Goal: Information Seeking & Learning: Learn about a topic

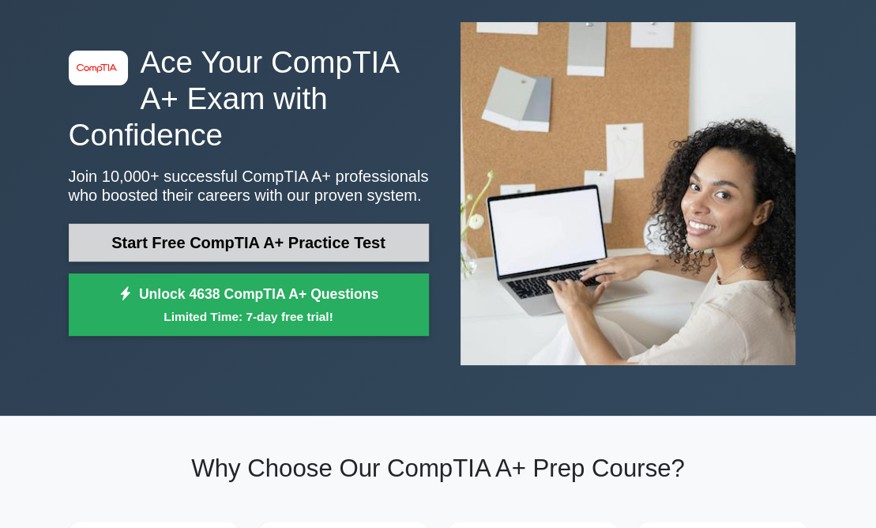
click at [293, 242] on link "Start Free CompTIA A+ Practice Test" at bounding box center [249, 243] width 360 height 38
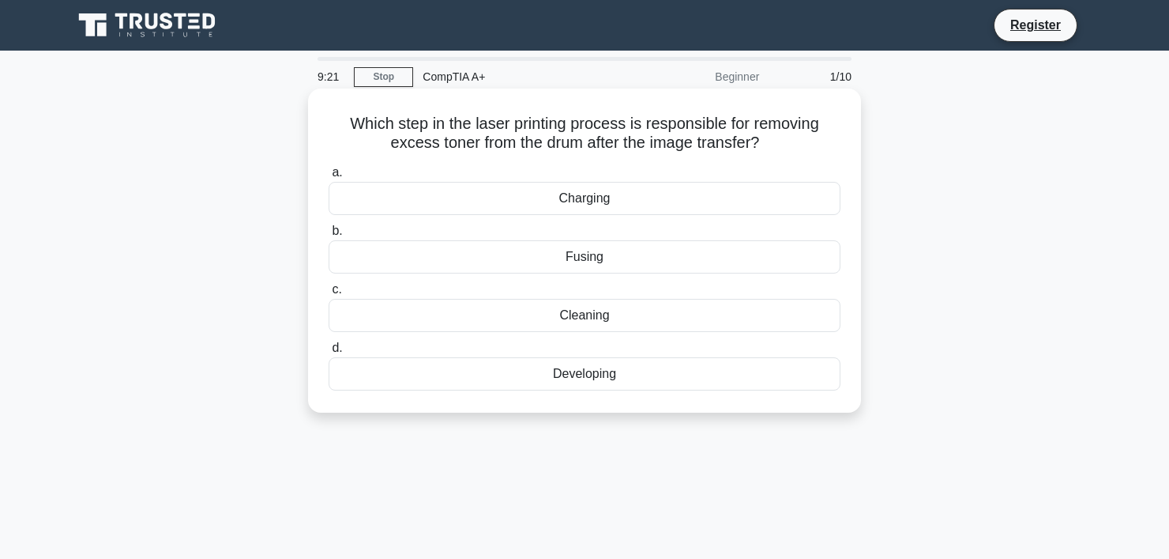
click at [549, 321] on div "Cleaning" at bounding box center [585, 315] width 512 height 33
click at [329, 295] on input "c. Cleaning" at bounding box center [329, 289] width 0 height 10
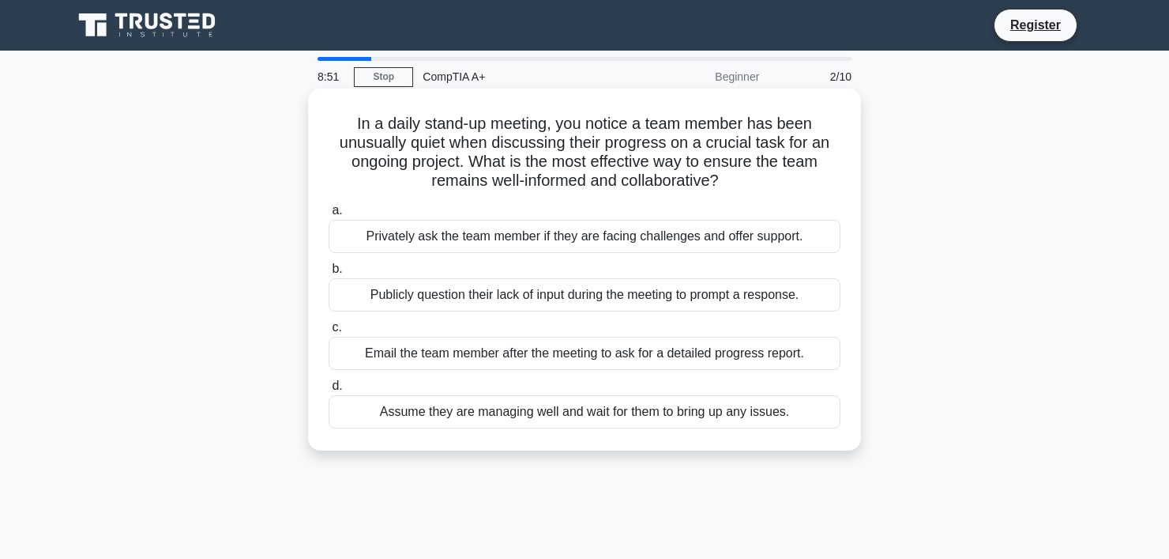
click at [464, 236] on div "Privately ask the team member if they are facing challenges and offer support." at bounding box center [585, 236] width 512 height 33
click at [329, 216] on input "a. Privately ask the team member if they are facing challenges and offer suppor…" at bounding box center [329, 210] width 0 height 10
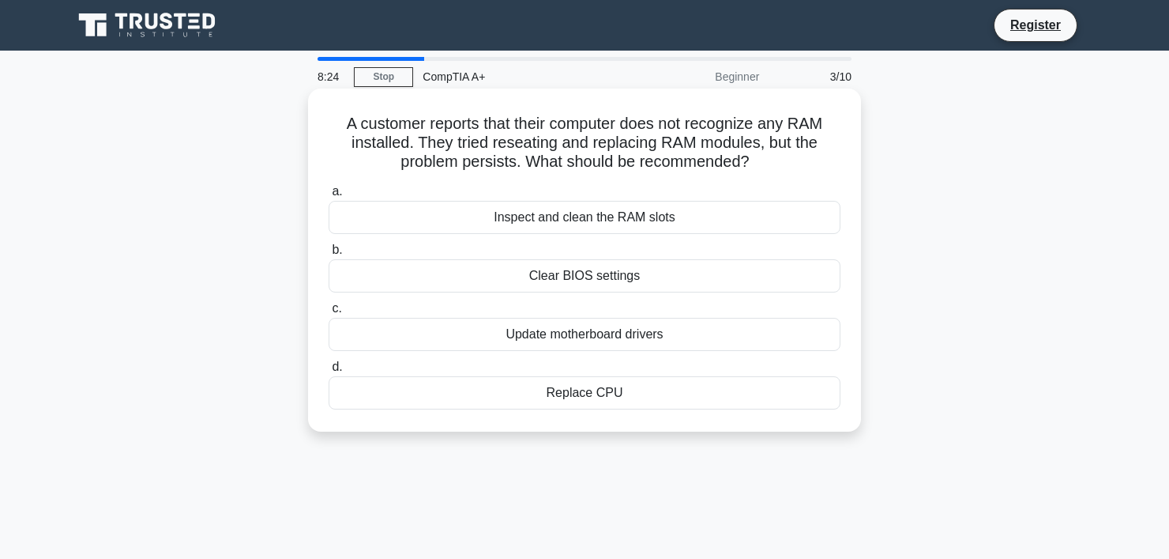
click at [533, 219] on div "Inspect and clean the RAM slots" at bounding box center [585, 217] width 512 height 33
click at [329, 197] on input "a. Inspect and clean the RAM slots" at bounding box center [329, 191] width 0 height 10
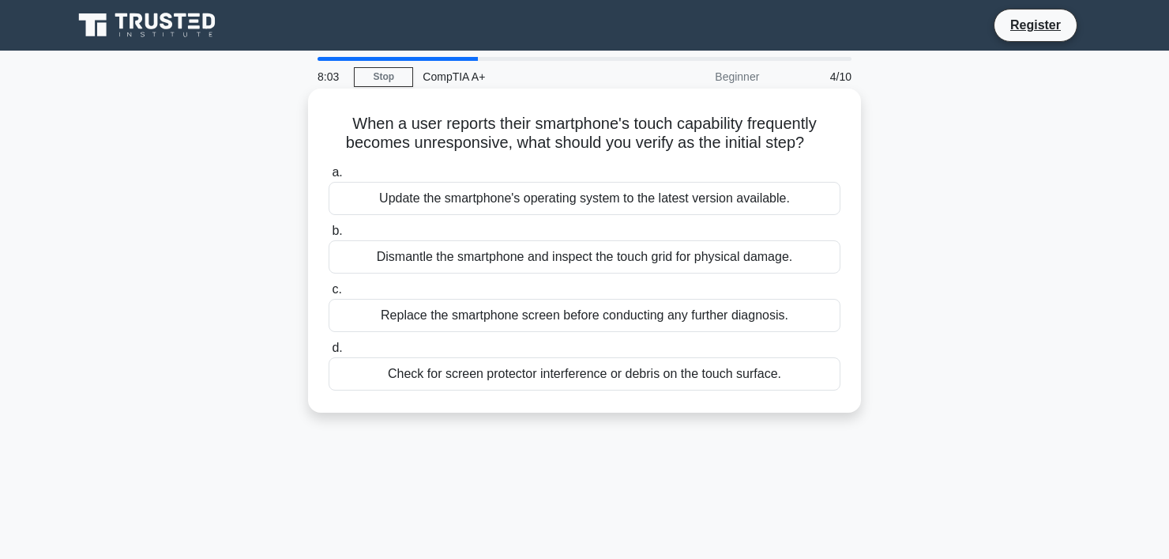
click at [528, 205] on div "Update the smartphone's operating system to the latest version available." at bounding box center [585, 198] width 512 height 33
click at [329, 178] on input "a. Update the smartphone's operating system to the latest version available." at bounding box center [329, 172] width 0 height 10
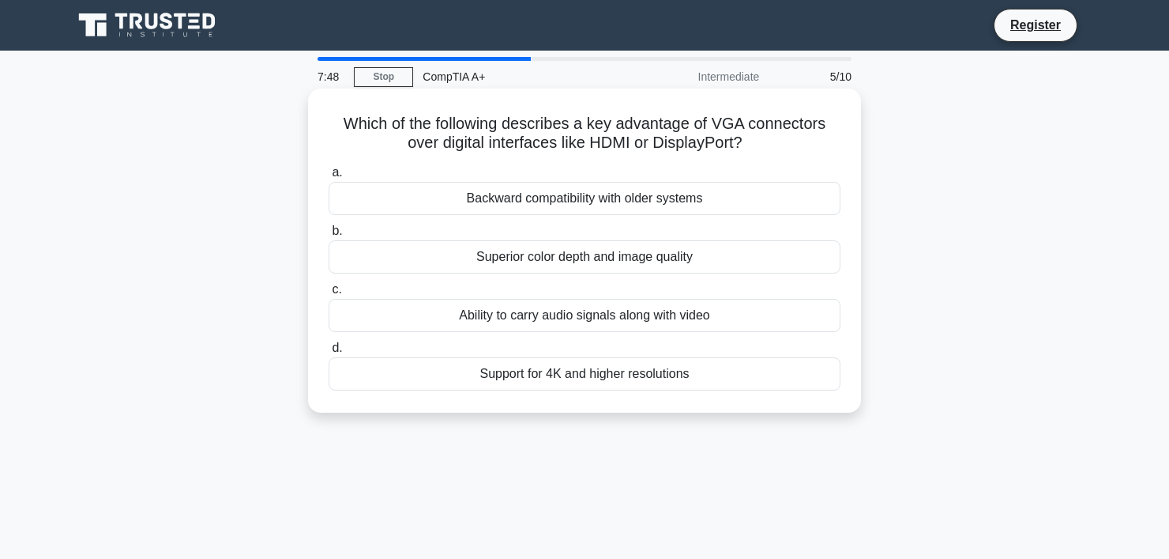
click at [548, 381] on div "Support for 4K and higher resolutions" at bounding box center [585, 373] width 512 height 33
click at [329, 353] on input "d. Support for 4K and higher resolutions" at bounding box center [329, 348] width 0 height 10
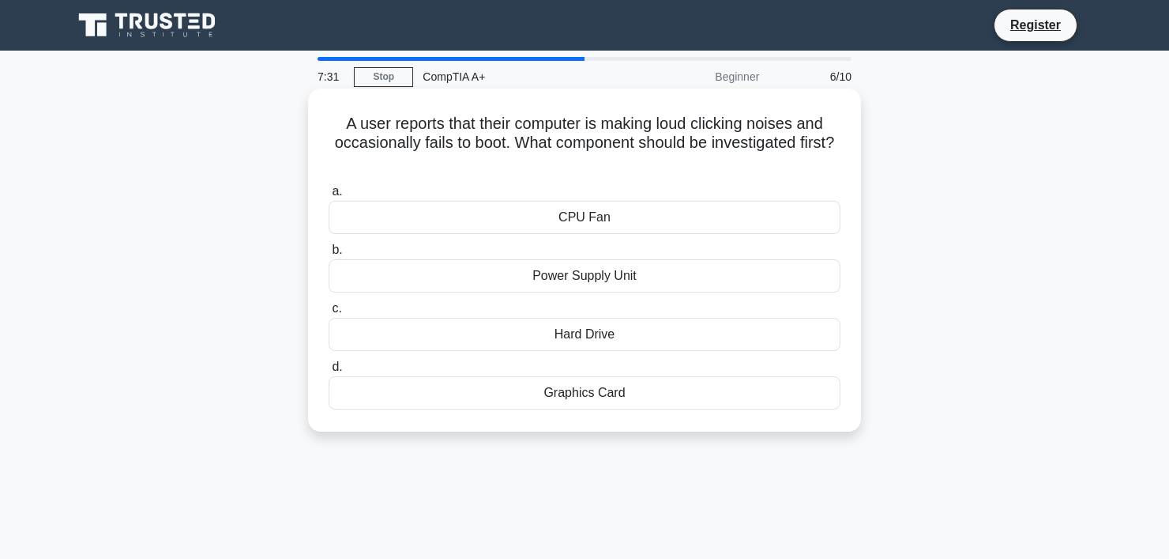
click at [499, 214] on div "CPU Fan" at bounding box center [585, 217] width 512 height 33
click at [329, 197] on input "a. CPU Fan" at bounding box center [329, 191] width 0 height 10
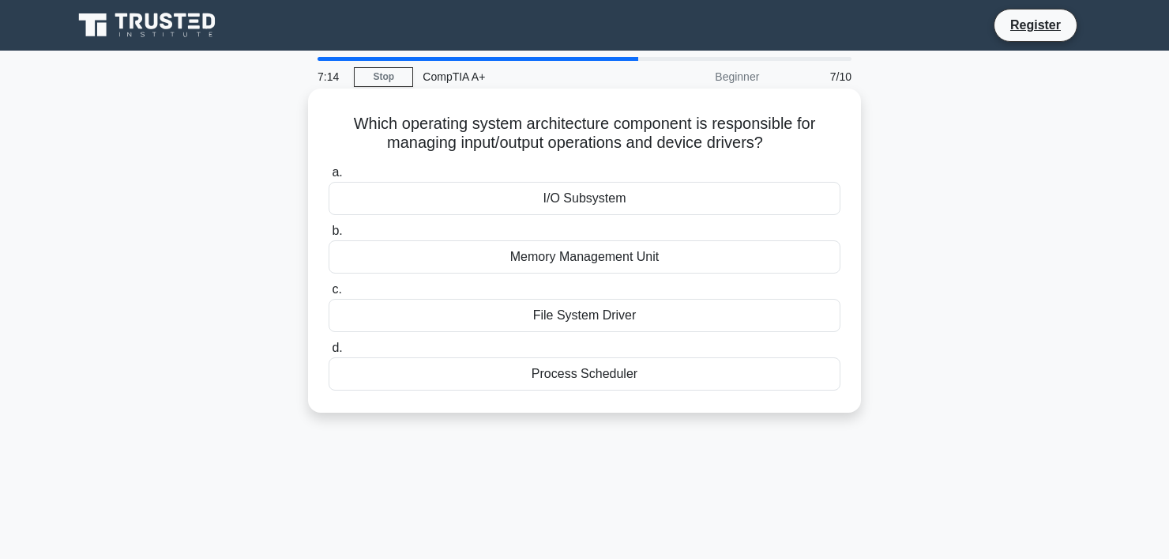
click at [557, 312] on div "File System Driver" at bounding box center [585, 315] width 512 height 33
click at [329, 295] on input "c. File System Driver" at bounding box center [329, 289] width 0 height 10
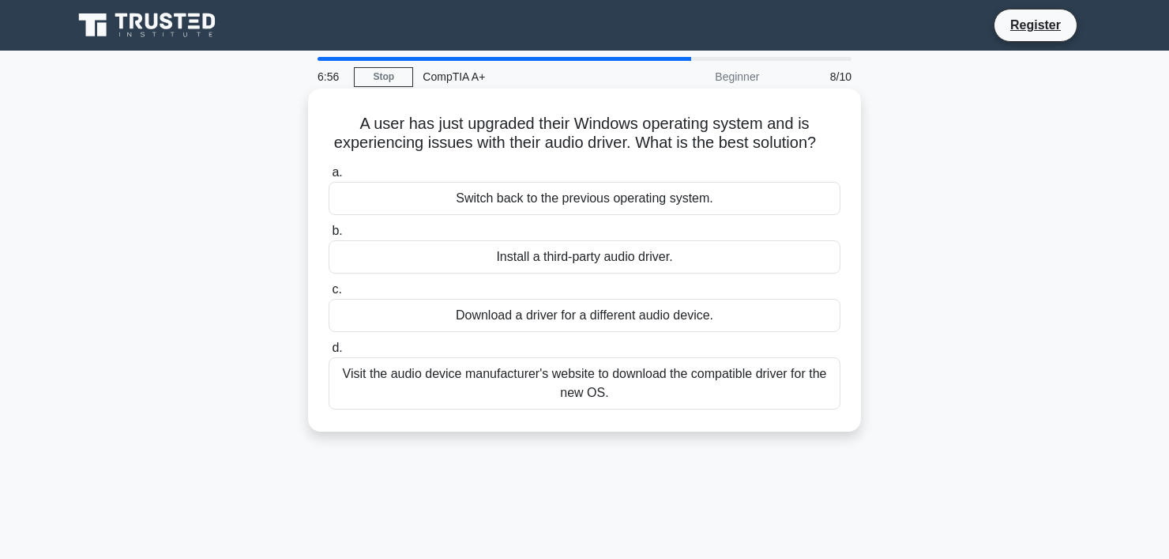
click at [542, 400] on div "Visit the audio device manufacturer's website to download the compatible driver…" at bounding box center [585, 383] width 512 height 52
click at [329, 353] on input "d. Visit the audio device manufacturer's website to download the compatible dri…" at bounding box center [329, 348] width 0 height 10
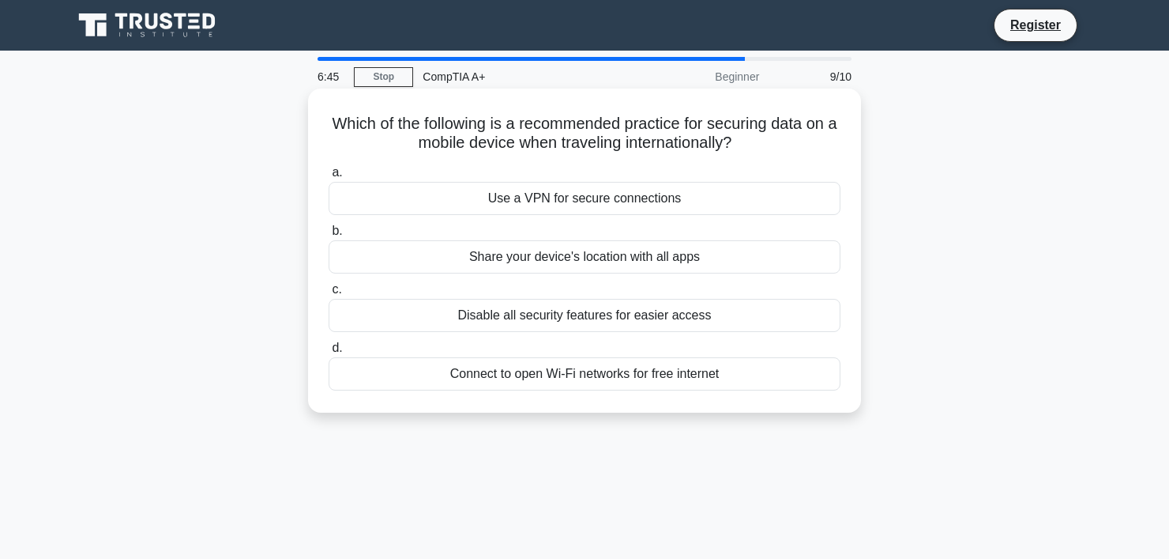
click at [480, 199] on div "Use a VPN for secure connections" at bounding box center [585, 198] width 512 height 33
click at [329, 178] on input "a. Use a VPN for secure connections" at bounding box center [329, 172] width 0 height 10
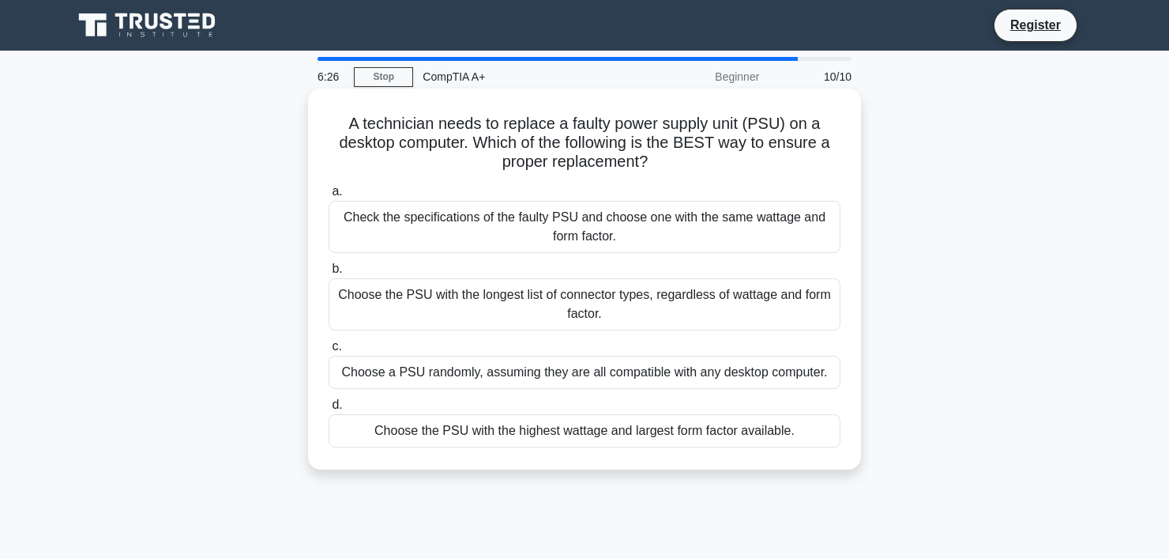
click at [517, 228] on div "Check the specifications of the faulty PSU and choose one with the same wattage…" at bounding box center [585, 227] width 512 height 52
click at [329, 197] on input "a. Check the specifications of the faulty PSU and choose one with the same watt…" at bounding box center [329, 191] width 0 height 10
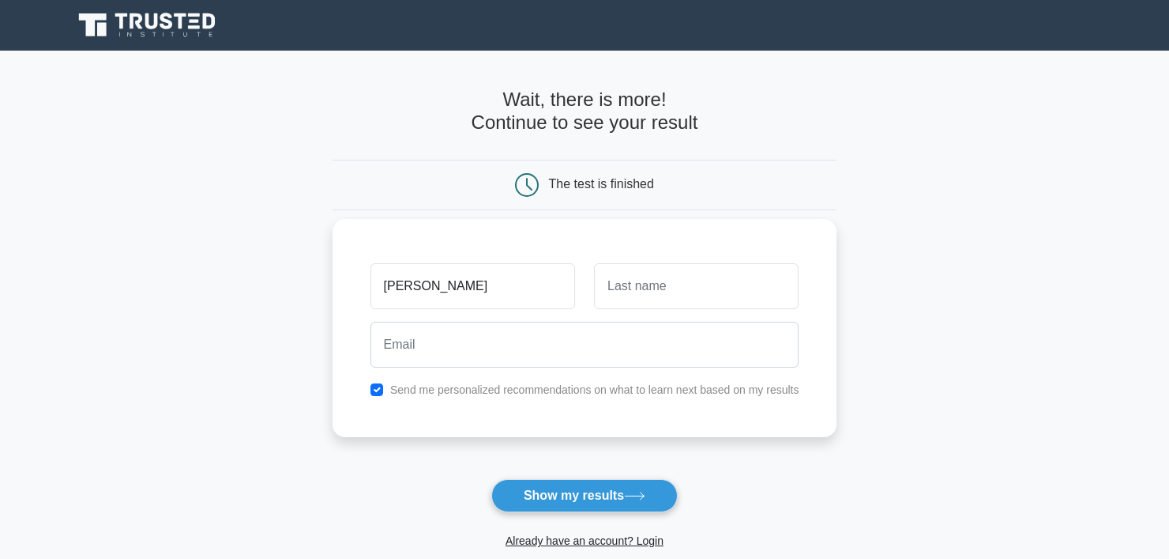
type input "corella"
click at [658, 295] on input "text" at bounding box center [696, 286] width 205 height 46
type input "corella"
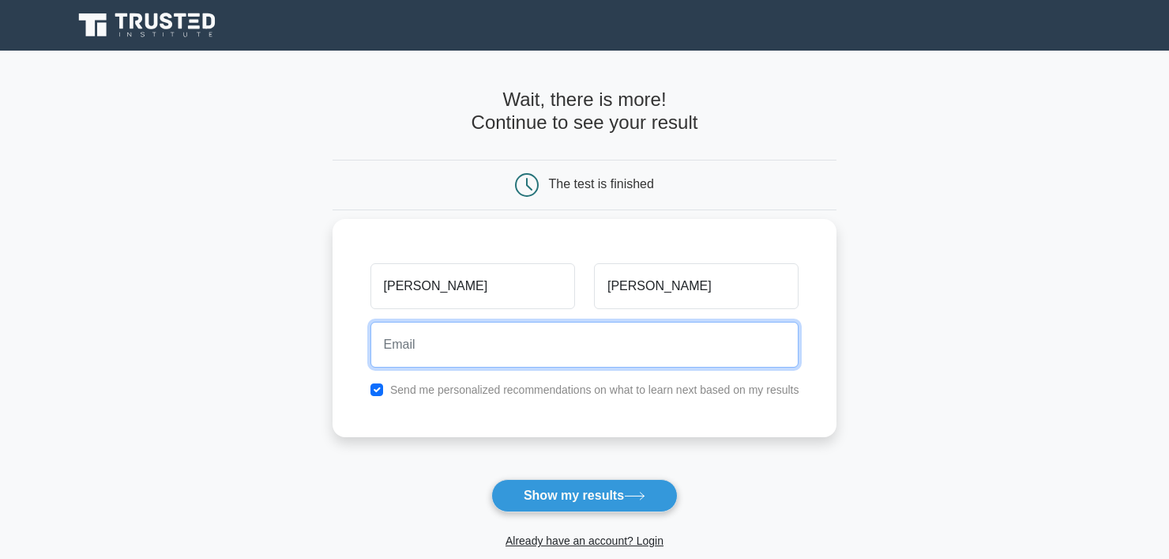
click at [541, 358] on input "email" at bounding box center [584, 345] width 429 height 46
type input "jcorella1987@gmail.com"
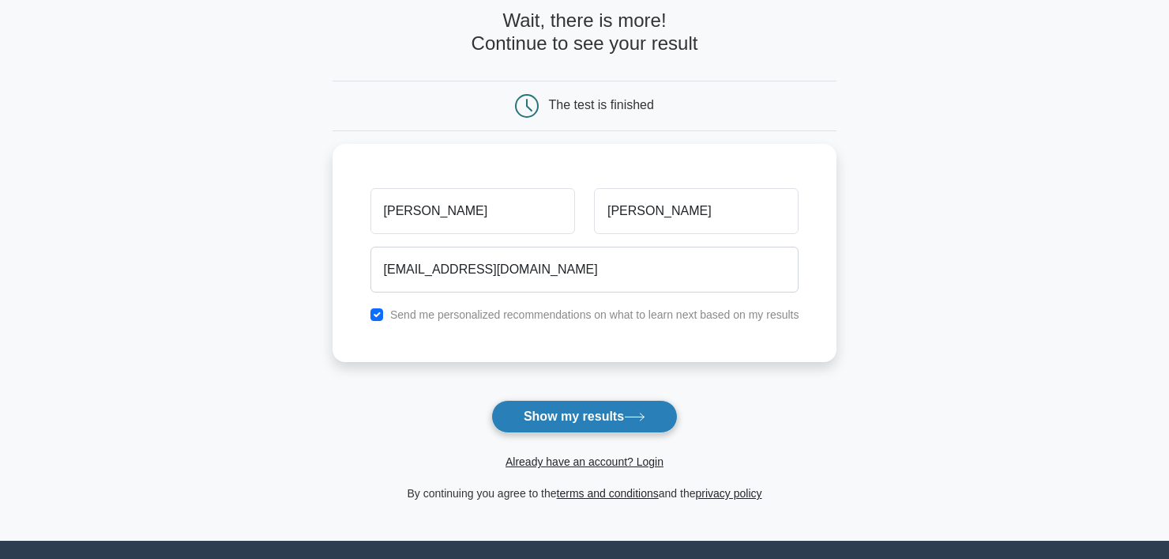
click at [543, 419] on button "Show my results" at bounding box center [584, 416] width 186 height 33
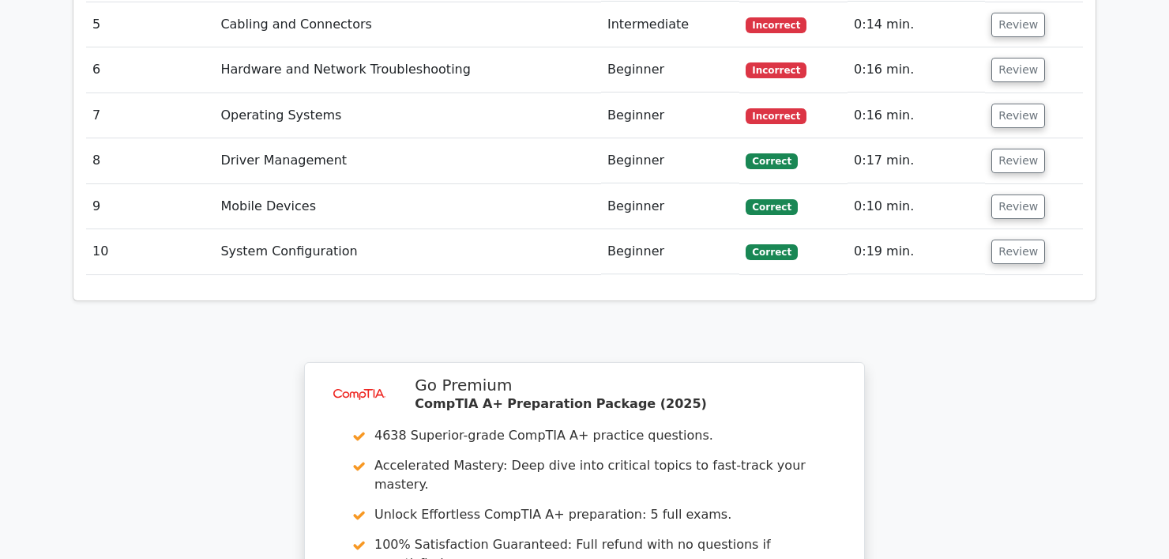
scroll to position [2370, 0]
